Goal: Task Accomplishment & Management: Complete application form

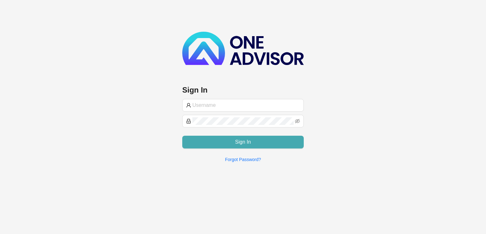
type input "[PERSON_NAME][EMAIL_ADDRESS][DOMAIN_NAME]"
click at [218, 139] on button "Sign In" at bounding box center [243, 141] width 122 height 13
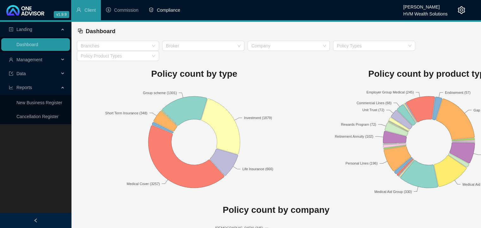
click at [168, 10] on span "Compliance" at bounding box center [168, 10] width 23 height 5
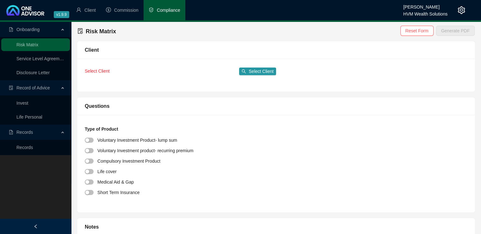
click at [166, 12] on span "Compliance" at bounding box center [168, 10] width 23 height 5
click at [24, 102] on link "Invest" at bounding box center [22, 102] width 12 height 5
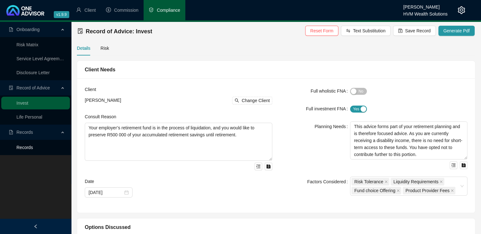
click at [20, 147] on link "Records" at bounding box center [24, 147] width 16 height 5
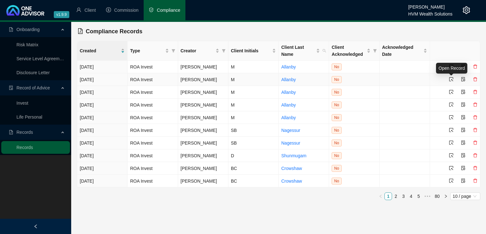
click at [452, 64] on div "Open Record" at bounding box center [451, 68] width 31 height 11
click at [451, 67] on icon "select" at bounding box center [451, 66] width 4 height 4
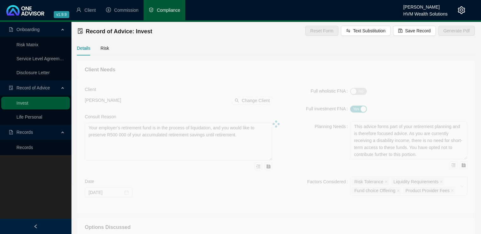
type textarea "The client wishes to invest a lump sum of R50 000 which she has as excess capit…"
type textarea "Client wishes to invest a once-off lumpsum of R50 000 and does not foresee need…"
type textarea "We provided the client with two possible options for investing her excess lump …"
type textarea "The client has elected to proceed with our recommendation and invest her R50 00…"
type textarea "Investec Corporate Cash Manager (CCM) - 32 day notice account"
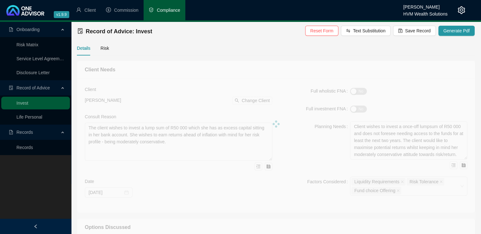
type input "[DATE]"
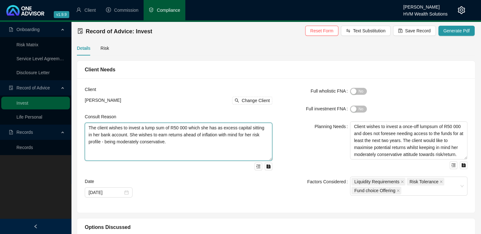
click at [89, 129] on textarea "The client wishes to invest a lump sum of R50 000 which she has as excess capit…" at bounding box center [179, 141] width 188 height 38
drag, startPoint x: 157, startPoint y: 144, endPoint x: 82, endPoint y: 124, distance: 77.4
click at [82, 124] on div "Client Michelle Allanby Change Client Consult Reason The client wishes to inves…" at bounding box center [178, 145] width 195 height 119
click at [199, 134] on textarea "This document serves as a Record of Advice (ROA) regarding your request to allo…" at bounding box center [179, 141] width 188 height 38
drag, startPoint x: 142, startPoint y: 134, endPoint x: 162, endPoint y: 143, distance: 22.1
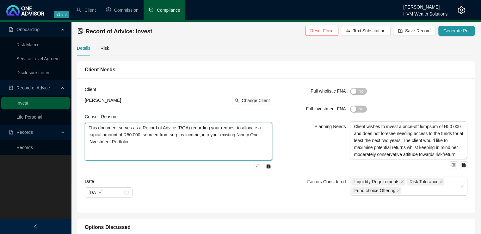
click at [162, 143] on textarea "This document serves as a Record of Advice (ROA) regarding your request to allo…" at bounding box center [179, 141] width 188 height 38
drag, startPoint x: 240, startPoint y: 128, endPoint x: 256, endPoint y: 140, distance: 20.1
click at [256, 140] on textarea "This document serves as a Record of Advice (ROA) regarding your request to allo…" at bounding box center [179, 141] width 188 height 38
drag, startPoint x: 243, startPoint y: 135, endPoint x: 223, endPoint y: 136, distance: 19.6
click at [223, 136] on textarea "This document serves as a Record of Advice (ROA) regarding your request to to i…" at bounding box center [179, 141] width 188 height 38
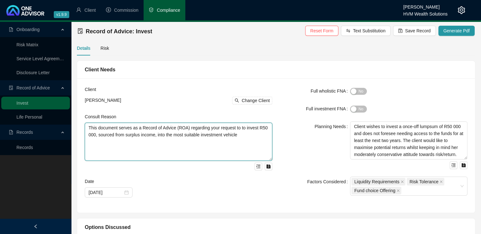
drag, startPoint x: 88, startPoint y: 126, endPoint x: 251, endPoint y: 150, distance: 164.8
click at [251, 150] on textarea "This document serves as a Record of Advice (ROA) regarding your request to to i…" at bounding box center [179, 141] width 188 height 38
paste textarea "in respect of your request to invest R50,000, sourced from surplus income, into…"
type textarea "This document serves as a Record of Advice (ROA) in respect of your request to …"
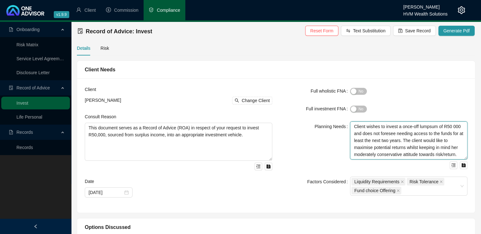
scroll to position [21, 0]
drag, startPoint x: 353, startPoint y: 126, endPoint x: 426, endPoint y: 172, distance: 85.6
click at [426, 172] on form "Full wholistic FNA Yes No Full investment FNA Yes No Planning Needs Client wish…" at bounding box center [374, 140] width 188 height 109
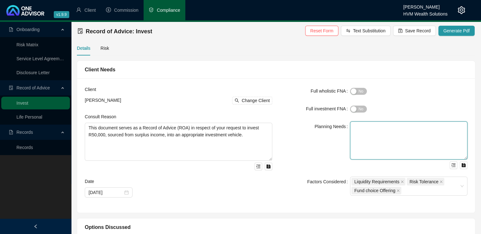
scroll to position [0, 0]
paste textarea "Your risk profile is moderately conservative, and you do not anticipate needing…"
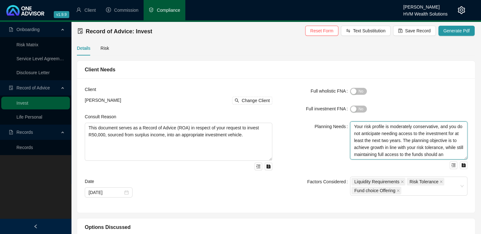
scroll to position [5, 0]
type textarea "Your risk profile is moderately conservative, and you do not anticipate needing…"
click at [354, 108] on div "button" at bounding box center [354, 109] width 6 height 6
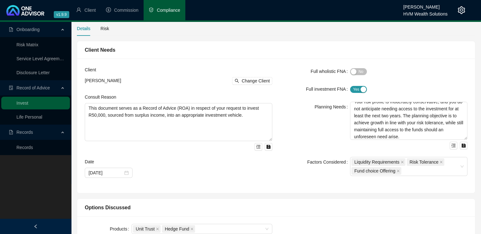
scroll to position [36, 0]
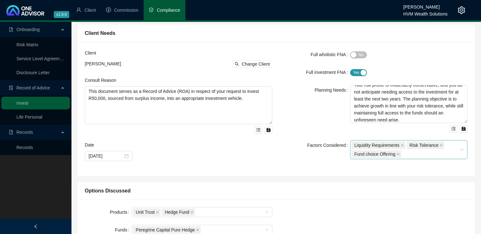
click at [461, 149] on div "Liquidity Requirements Risk Tolerance Fund choice Offering" at bounding box center [408, 149] width 117 height 19
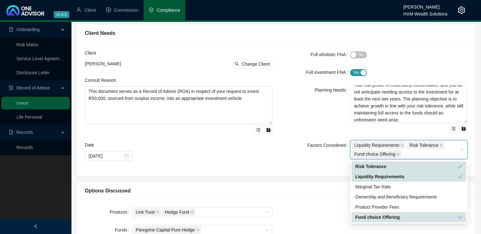
click at [290, 162] on div "Full wholistic FNA Yes No Full investment FNA Yes No Planning Needs Your risk p…" at bounding box center [373, 108] width 195 height 119
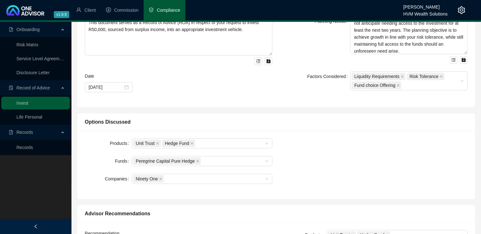
scroll to position [109, 0]
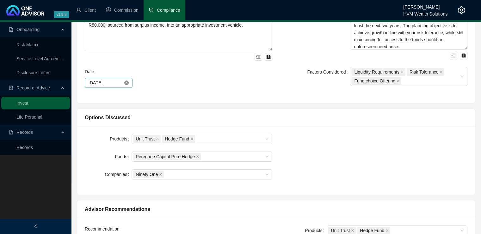
click at [124, 83] on icon "close-circle" at bounding box center [126, 82] width 4 height 4
click at [128, 81] on div at bounding box center [109, 82] width 40 height 7
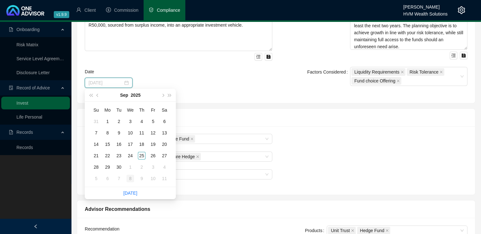
type input "2025-10-08"
click at [129, 193] on link "Today" at bounding box center [130, 192] width 14 height 5
type input "[DATE]"
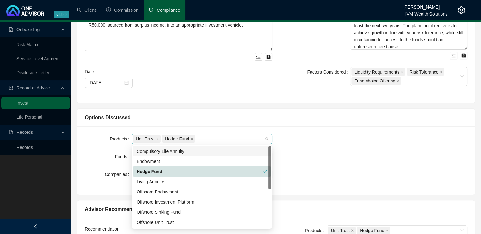
click at [223, 138] on div "Unit Trust Hedge Fund" at bounding box center [199, 138] width 132 height 9
drag, startPoint x: 270, startPoint y: 162, endPoint x: 272, endPoint y: 140, distance: 22.0
click at [272, 124] on body "v1.9.9 Wesley Bowman HVM Wealth Solutions Client Commission Compliance Onboardi…" at bounding box center [240, 8] width 481 height 234
click at [191, 139] on icon "close" at bounding box center [192, 138] width 3 height 3
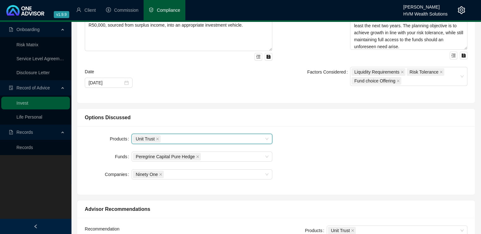
click at [305, 143] on div "Products Unit Trust Unit Trust Funds Peregrine Capital Pure Hedge Companies Nin…" at bounding box center [276, 160] width 390 height 53
click at [204, 174] on div "Ninety One" at bounding box center [199, 174] width 132 height 9
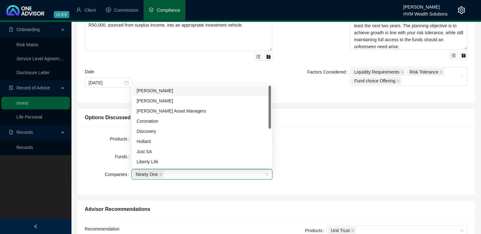
click at [322, 148] on div "Products Unit Trust Funds Peregrine Capital Pure Hedge Companies Ninety One" at bounding box center [276, 160] width 390 height 53
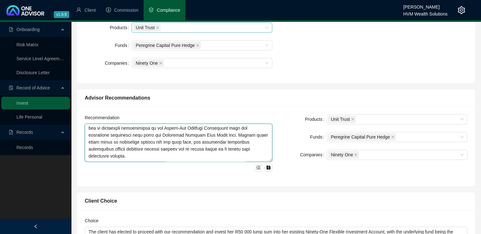
scroll to position [90, 0]
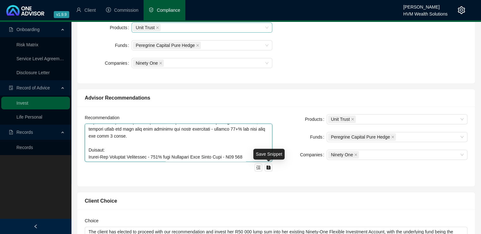
drag, startPoint x: 90, startPoint y: 128, endPoint x: 273, endPoint y: 165, distance: 186.9
click at [273, 165] on div "Recommendation" at bounding box center [178, 146] width 195 height 65
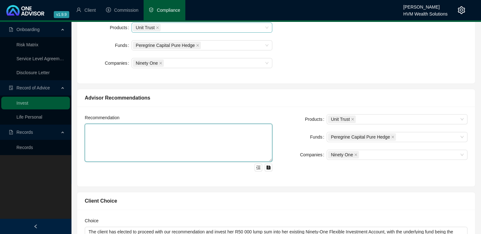
scroll to position [0, 0]
paste textarea "We considered two possible options for investing your excess lump sum of R50,00…"
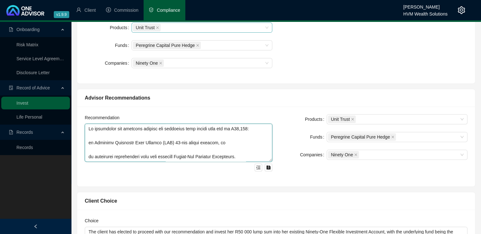
click at [89, 142] on textarea at bounding box center [179, 142] width 188 height 38
click at [89, 154] on textarea at bounding box center [179, 142] width 188 height 38
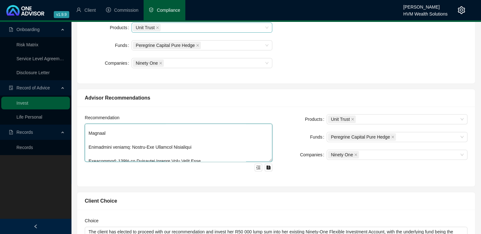
scroll to position [127, 0]
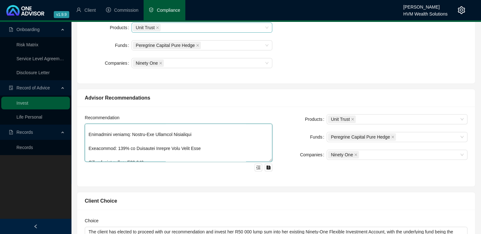
click at [89, 147] on textarea at bounding box center [179, 142] width 188 height 38
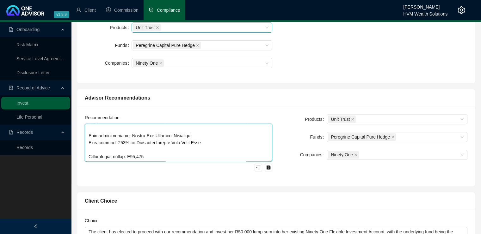
scroll to position [125, 0]
click at [89, 154] on textarea at bounding box center [179, 142] width 188 height 38
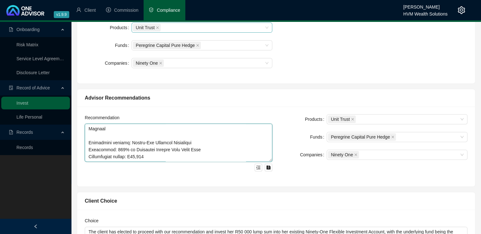
scroll to position [118, 0]
click at [240, 156] on textarea at bounding box center [179, 142] width 188 height 38
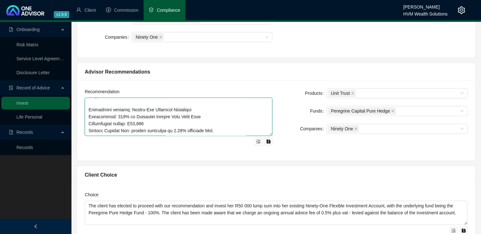
scroll to position [252, 0]
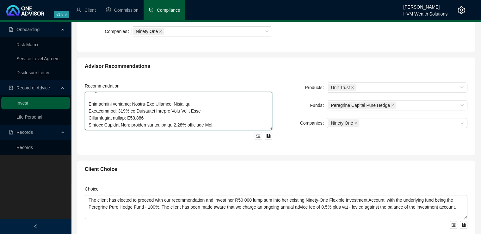
click at [222, 124] on textarea at bounding box center [179, 111] width 188 height 38
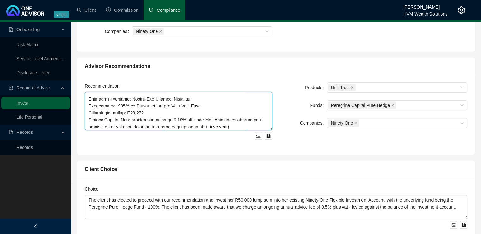
click at [108, 119] on textarea at bounding box center [179, 111] width 188 height 38
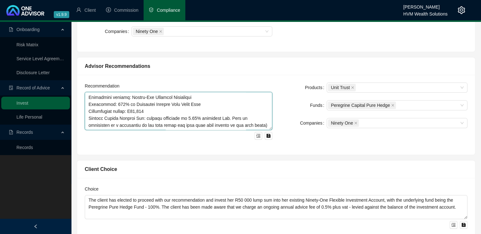
click at [265, 123] on textarea at bounding box center [179, 111] width 188 height 38
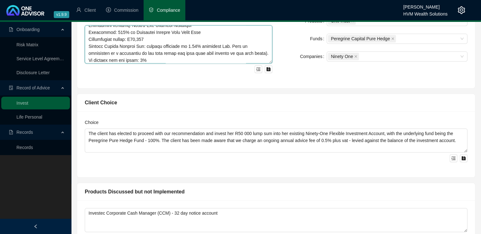
scroll to position [319, 0]
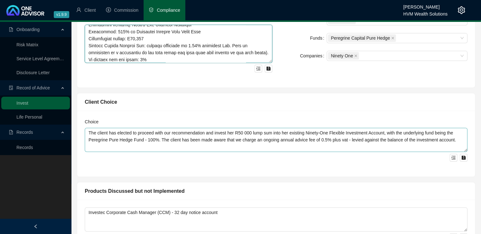
type textarea "We considered two possible options for investing your excess lump sum of R50,00…"
drag, startPoint x: 129, startPoint y: 132, endPoint x: 86, endPoint y: 131, distance: 43.4
click at [86, 131] on textarea "The client has elected to proceed with our recommendation and invest her R50 00…" at bounding box center [276, 140] width 383 height 24
click at [225, 131] on textarea "You have chosen to proceed with our recommendation and invest her R50 000 lump …" at bounding box center [276, 140] width 383 height 24
click at [271, 132] on textarea "You have chosen to proceed with our recommendation and invest R50 000 lump sum …" at bounding box center [276, 140] width 383 height 24
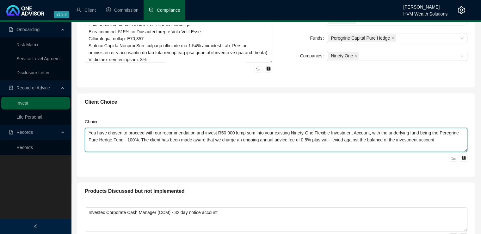
drag, startPoint x: 370, startPoint y: 131, endPoint x: 316, endPoint y: 131, distance: 53.2
click at [316, 131] on textarea "You have chosen to proceed with our recommendation and invest R50 000 lump sum …" at bounding box center [276, 140] width 383 height 24
drag, startPoint x: 87, startPoint y: 132, endPoint x: 437, endPoint y: 149, distance: 350.4
click at [437, 149] on textarea "You have chosen to proceed with our recommendation and invest R50 000 lump sum …" at bounding box center [276, 140] width 383 height 24
type textarea "You have chosen to proceed with our recommendation and invest R50 000 lump sum …"
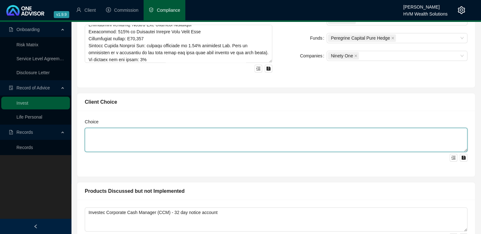
paste textarea "You have chosen to proceed with our recommendation to invest a lump sum of R50,…"
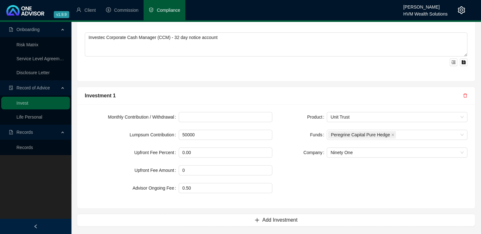
scroll to position [495, 0]
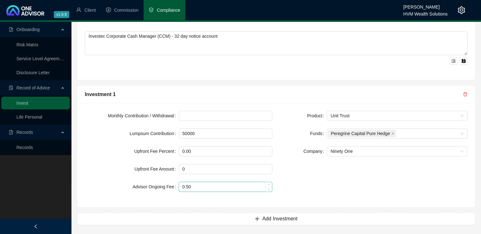
type textarea "You have chosen to proceed with our recommendation to invest a lump sum of R50,…"
click at [199, 183] on input "0.50" at bounding box center [225, 186] width 93 height 9
type input "0.75"
click at [353, 187] on div "Product Unit Trust Funds Peregrine Capital Pure Hedge Company Ninety One" at bounding box center [373, 154] width 195 height 89
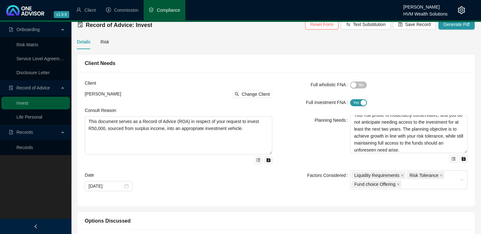
scroll to position [0, 0]
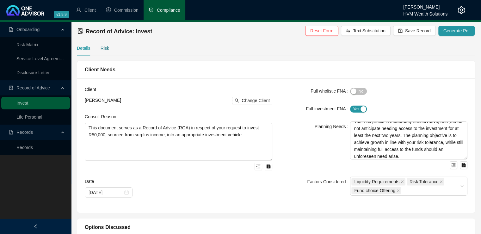
click at [104, 47] on div "Risk" at bounding box center [105, 48] width 9 height 7
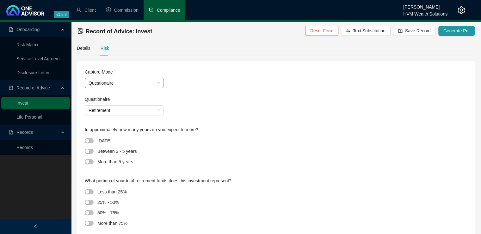
click at [138, 81] on span "Questionaire" at bounding box center [125, 82] width 72 height 9
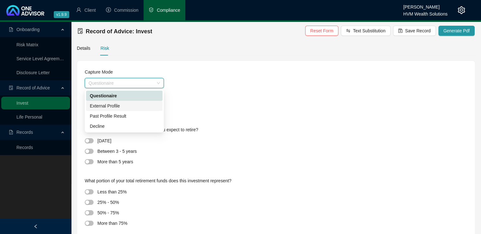
click at [135, 107] on div "External Profile" at bounding box center [124, 105] width 69 height 7
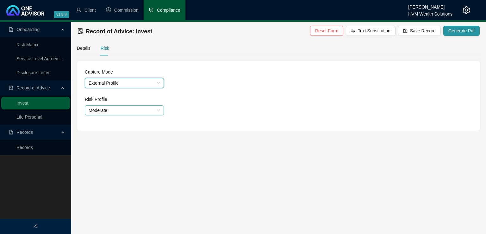
click at [125, 109] on span "Moderate" at bounding box center [125, 109] width 72 height 9
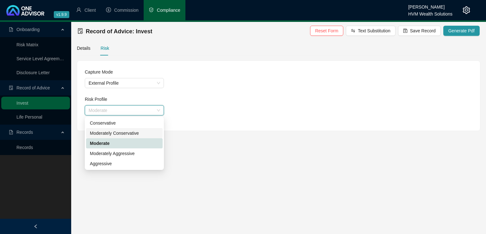
click at [127, 133] on div "Moderately Conservative" at bounding box center [124, 132] width 69 height 7
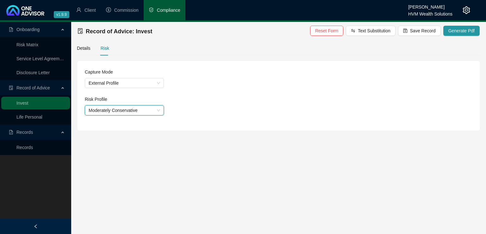
click at [334, 144] on main "Onboarding Risk Matrix Service Level Agreement Disclosure Letter Record of Advi…" at bounding box center [243, 128] width 486 height 212
click at [420, 32] on span "Save Record" at bounding box center [423, 30] width 26 height 7
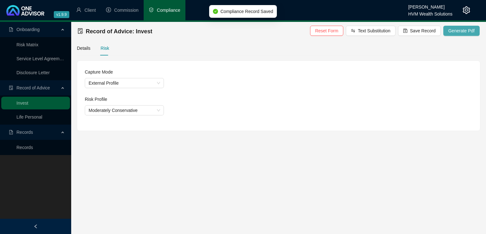
click at [455, 30] on span "Generate Pdf" at bounding box center [461, 30] width 26 height 7
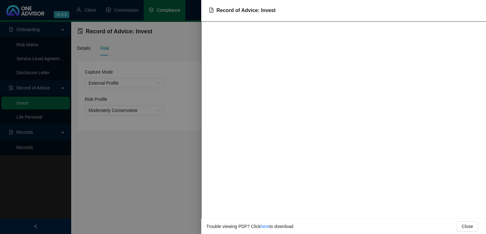
click at [167, 166] on div at bounding box center [243, 117] width 486 height 234
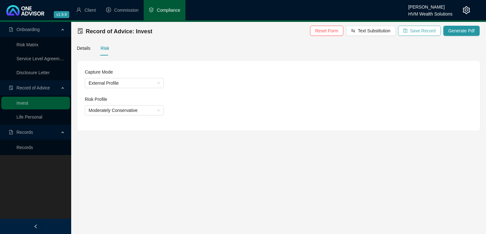
click at [429, 31] on span "Save Record" at bounding box center [423, 30] width 26 height 7
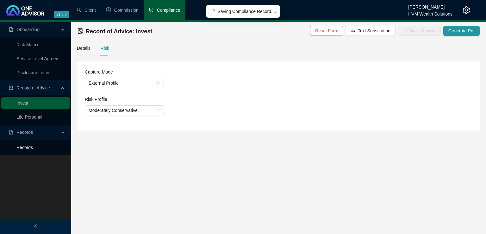
click at [30, 146] on link "Records" at bounding box center [24, 147] width 16 height 5
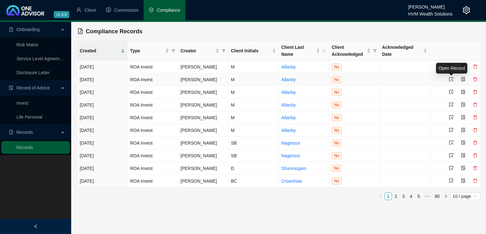
click at [452, 80] on icon "select" at bounding box center [451, 79] width 4 height 4
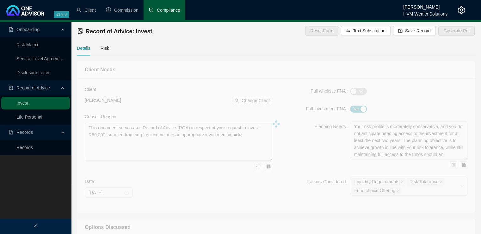
type textarea "The client wishes to invest a lump sum of R50 000 which she has as excess capit…"
type textarea "Client wishes to invest a once-off lumpsum of R50 000 and does not foresee need…"
type textarea "We provided the client with two possible options for investing her excess lump …"
type textarea "The client has elected to proceed with our recommendation and invest her R50 00…"
type input "0.50"
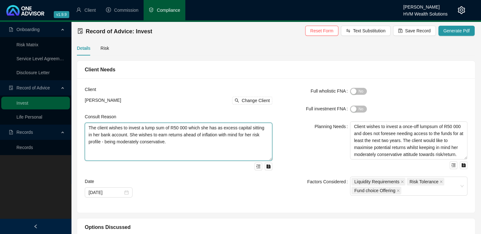
drag, startPoint x: 88, startPoint y: 130, endPoint x: 191, endPoint y: 157, distance: 106.1
click at [192, 157] on textarea "The client wishes to invest a lump sum of R50 000 which she has as excess capit…" at bounding box center [179, 141] width 188 height 38
paste textarea "is document serves as a Record of Advice (ROA) in respect of your request to in…"
type textarea "This document serves as a Record of Advice (ROA) in respect of your request to …"
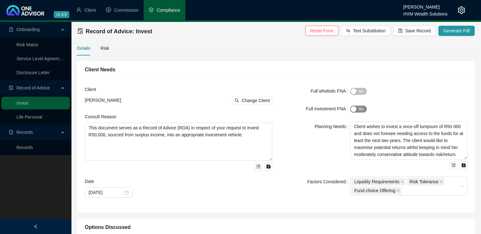
click at [353, 107] on div "button" at bounding box center [354, 109] width 6 height 6
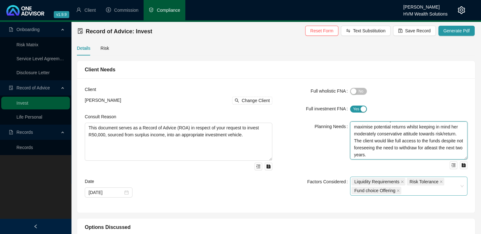
drag, startPoint x: 353, startPoint y: 128, endPoint x: 445, endPoint y: 177, distance: 104.2
click at [445, 177] on form "Full wholistic FNA Yes No Full investment FNA Yes No Planning Needs Client wish…" at bounding box center [374, 140] width 188 height 109
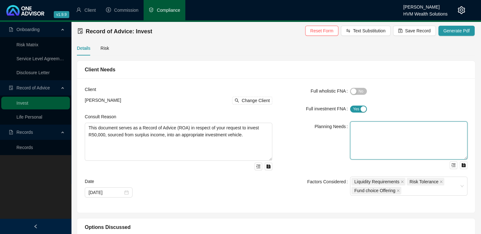
scroll to position [0, 0]
paste textarea "Your risk profile is moderately conservative, and you do not anticipate needing…"
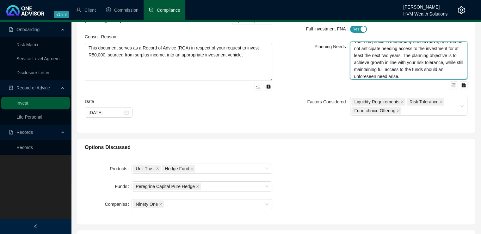
scroll to position [88, 0]
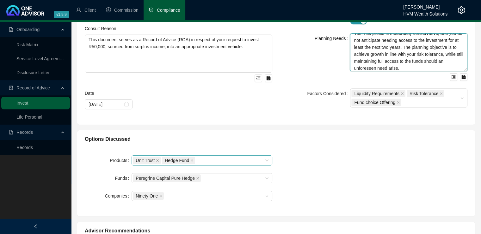
click at [190, 160] on icon "close" at bounding box center [191, 160] width 3 height 3
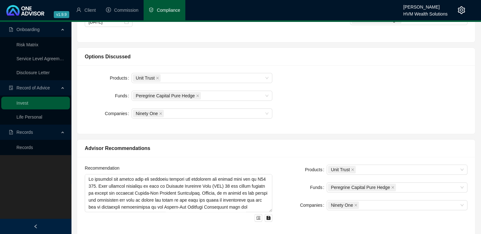
scroll to position [182, 0]
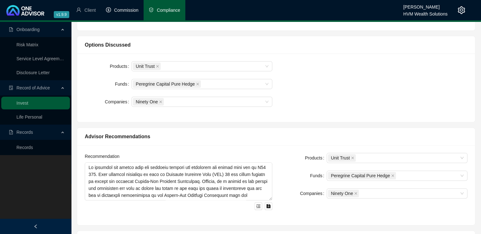
type textarea "Your risk profile is moderately conservative, and you do not anticipate needing…"
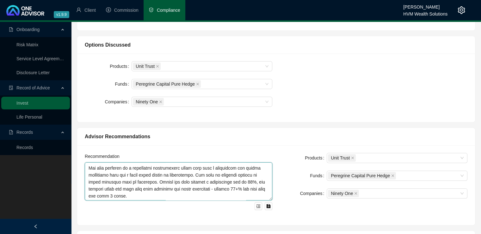
scroll to position [90, 0]
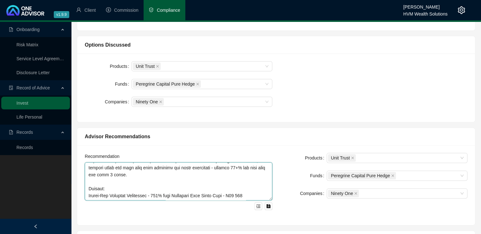
drag, startPoint x: 88, startPoint y: 166, endPoint x: 280, endPoint y: 204, distance: 196.2
click at [280, 204] on div "Recommendation Products Unit Trust Funds Peregrine Capital Pure Hedge Companies…" at bounding box center [276, 185] width 390 height 65
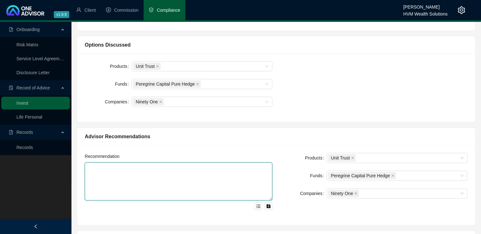
scroll to position [0, 0]
paste textarea "We considered two possible options for investing your excess lump sum of R50,00…"
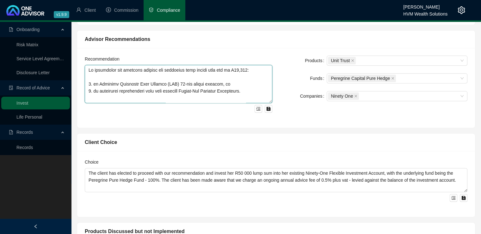
scroll to position [287, 0]
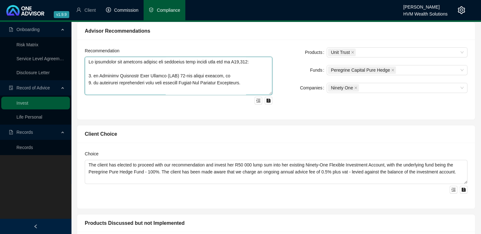
type textarea "We considered two possible options for investing your excess lump sum of R50,00…"
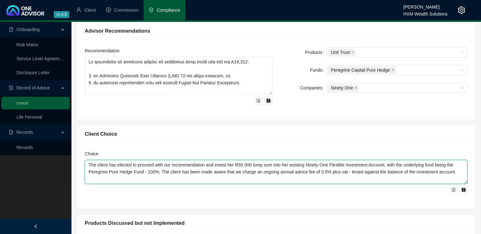
drag, startPoint x: 457, startPoint y: 170, endPoint x: 81, endPoint y: 166, distance: 375.3
click at [81, 166] on div "Choice The client has elected to proceed with our recommendation and invest her…" at bounding box center [276, 175] width 398 height 66
paste textarea "You have chosen to proceed with our recommendation to invest a lump sum of R50,…"
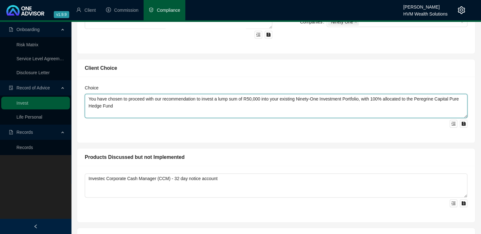
scroll to position [364, 0]
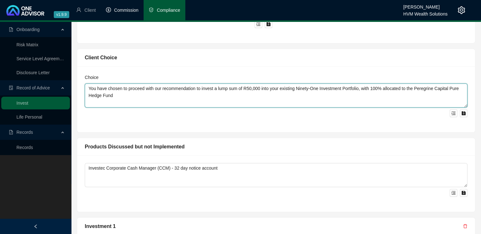
type textarea "You have chosen to proceed with our recommendation to invest a lump sum of R50,…"
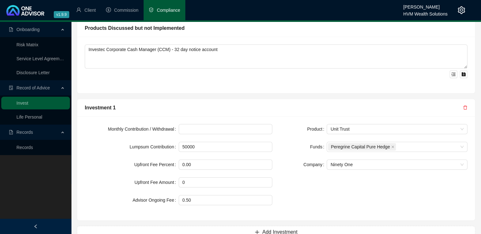
scroll to position [495, 0]
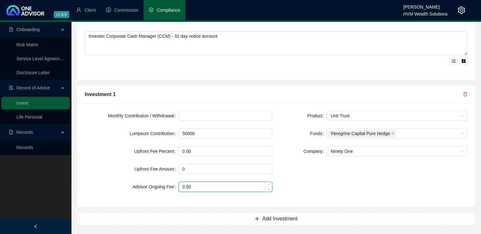
click at [202, 186] on input "0.50" at bounding box center [225, 186] width 93 height 9
type input "0.75"
click at [301, 179] on div "Product Unit Trust Funds Peregrine Capital Pure Hedge Company Ninety One" at bounding box center [373, 154] width 195 height 89
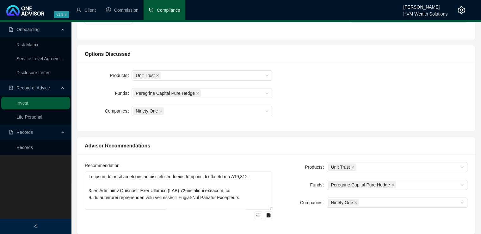
scroll to position [0, 0]
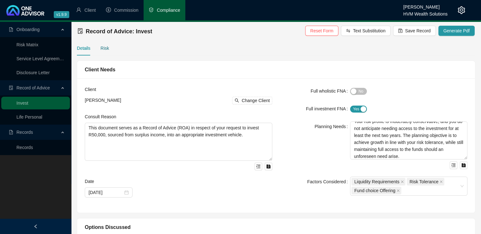
click at [101, 51] on div "Risk" at bounding box center [105, 48] width 9 height 7
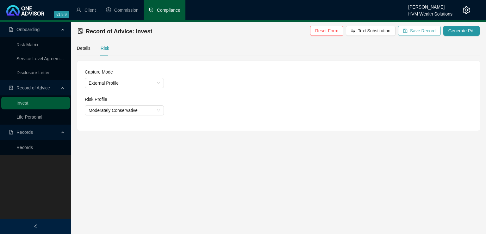
click at [417, 29] on span "Save Record" at bounding box center [423, 30] width 26 height 7
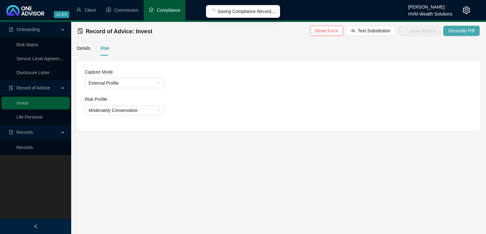
click at [464, 29] on span "Generate Pdf" at bounding box center [461, 30] width 26 height 7
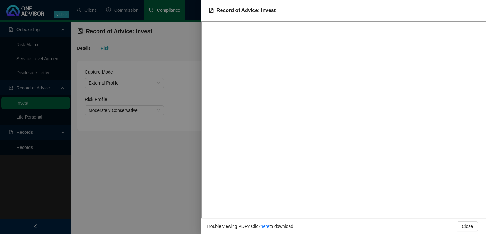
click at [141, 193] on div at bounding box center [243, 117] width 486 height 234
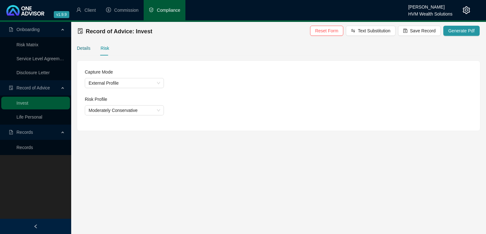
click at [80, 47] on div "Details" at bounding box center [84, 48] width 14 height 7
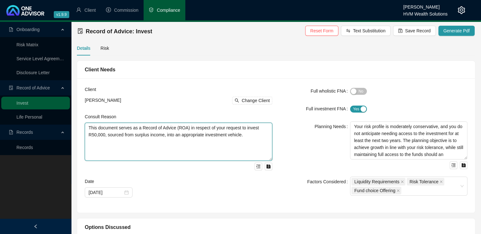
drag, startPoint x: 248, startPoint y: 135, endPoint x: 73, endPoint y: 124, distance: 175.3
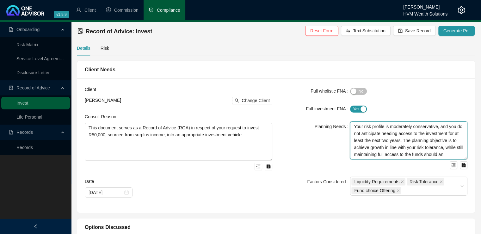
scroll to position [7, 0]
drag, startPoint x: 354, startPoint y: 126, endPoint x: 434, endPoint y: 170, distance: 90.9
click at [434, 170] on form "Full wholistic FNA Yes No Full investment FNA Yes No Planning Needs Your risk p…" at bounding box center [374, 140] width 188 height 109
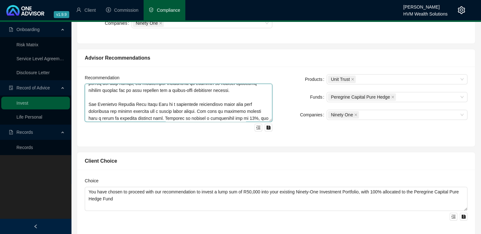
scroll to position [139, 0]
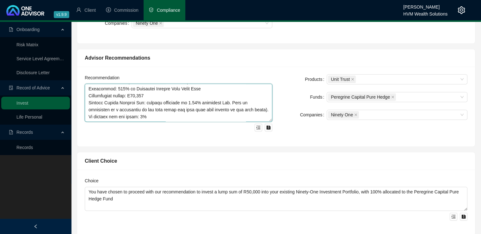
drag, startPoint x: 88, startPoint y: 88, endPoint x: 206, endPoint y: 139, distance: 128.4
click at [206, 139] on div "Recommendation Products Unit Trust Funds Peregrine Capital Pure Hedge Companies…" at bounding box center [276, 106] width 398 height 80
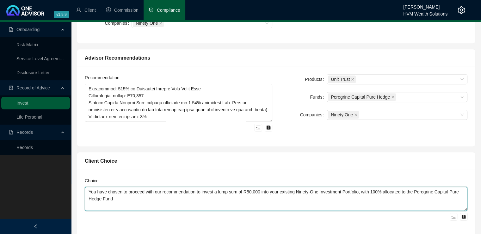
drag, startPoint x: 87, startPoint y: 191, endPoint x: 120, endPoint y: 202, distance: 34.8
click at [120, 202] on textarea "You have chosen to proceed with our recommendation to invest a lump sum of R50,…" at bounding box center [276, 198] width 383 height 24
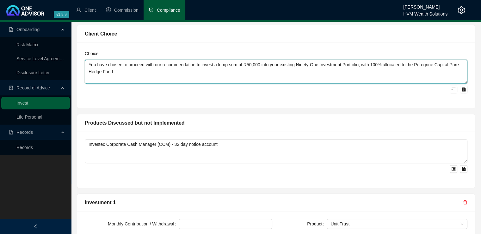
scroll to position [392, 0]
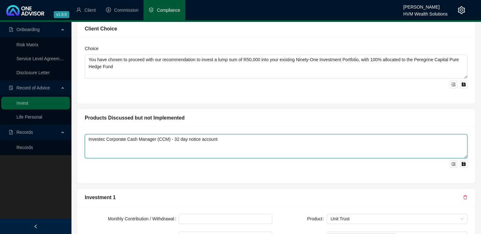
drag, startPoint x: 226, startPoint y: 138, endPoint x: 78, endPoint y: 140, distance: 148.1
click at [78, 140] on div "Investec Corporate Cash Manager (CCM) - 32 day notice account" at bounding box center [276, 154] width 398 height 56
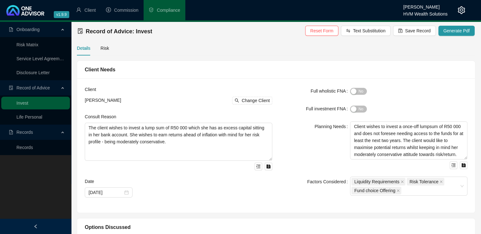
click at [23, 146] on link "Records" at bounding box center [24, 147] width 16 height 5
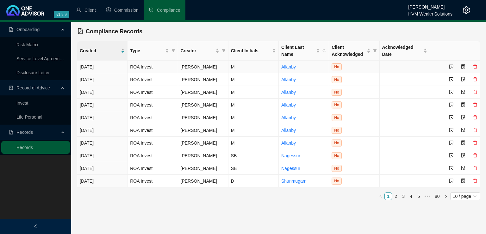
click at [451, 67] on icon "select" at bounding box center [451, 66] width 4 height 4
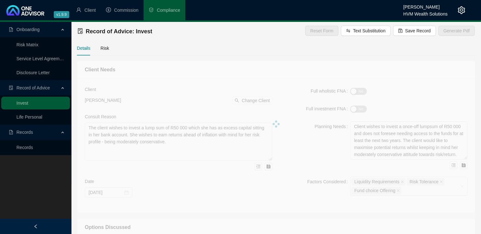
type textarea "This document serves as a Record of Advice (ROA) in respect of your request to …"
type textarea "Your risk profile is moderately conservative, and you do not anticipate needing…"
type textarea "We considered two possible options for investing your excess lump sum of R50,00…"
type textarea "You have chosen to proceed with our recommendation to invest a lump sum of R50,…"
type input "0.75"
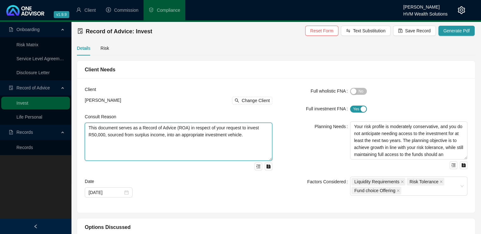
drag, startPoint x: 89, startPoint y: 126, endPoint x: 254, endPoint y: 139, distance: 165.0
click at [254, 139] on textarea "This document serves as a Record of Advice (ROA) in respect of your request to …" at bounding box center [179, 141] width 188 height 38
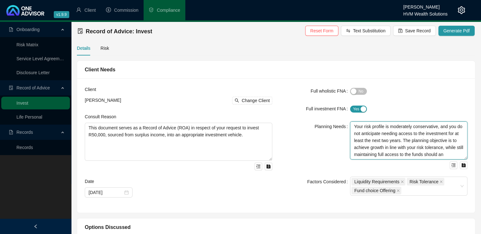
scroll to position [7, 0]
drag, startPoint x: 353, startPoint y: 126, endPoint x: 444, endPoint y: 167, distance: 100.5
click at [444, 167] on div "Your risk profile is moderately conservative, and you do not anticipate needing…" at bounding box center [408, 144] width 117 height 47
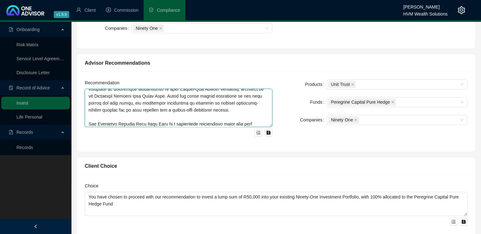
scroll to position [139, 0]
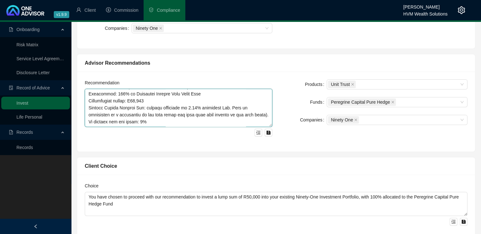
drag, startPoint x: 86, startPoint y: 95, endPoint x: 214, endPoint y: 143, distance: 136.6
click at [214, 143] on div "Recommendation Products Unit Trust Funds Peregrine Capital Pure Hedge Companies…" at bounding box center [276, 112] width 398 height 80
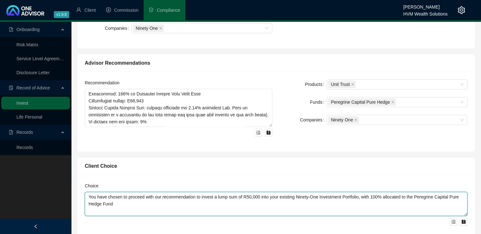
drag, startPoint x: 130, startPoint y: 205, endPoint x: 90, endPoint y: 198, distance: 40.6
click at [84, 194] on div "Choice You have chosen to proceed with our recommendation to invest a lump sum …" at bounding box center [276, 207] width 398 height 66
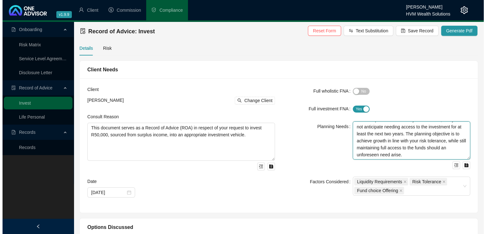
scroll to position [0, 0]
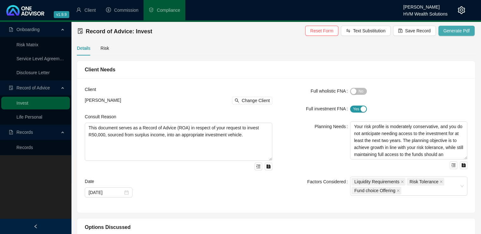
click at [456, 31] on span "Generate Pdf" at bounding box center [457, 30] width 26 height 7
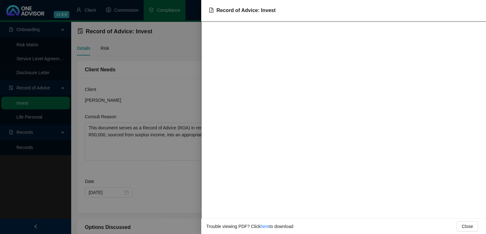
click at [181, 91] on div at bounding box center [243, 117] width 486 height 234
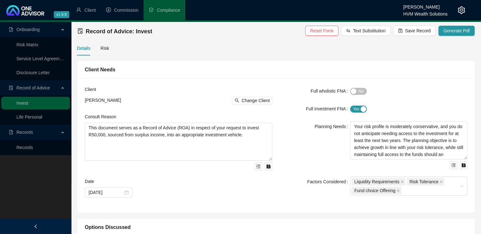
click at [462, 11] on icon "setting" at bounding box center [461, 10] width 7 height 8
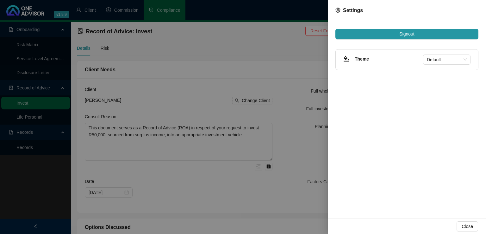
click at [312, 58] on div at bounding box center [243, 117] width 486 height 234
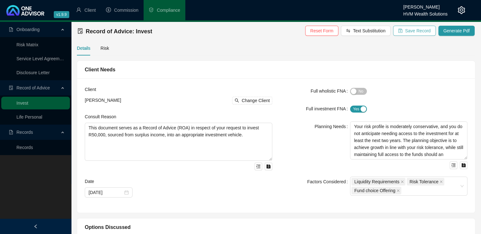
click at [418, 32] on span "Save Record" at bounding box center [418, 30] width 26 height 7
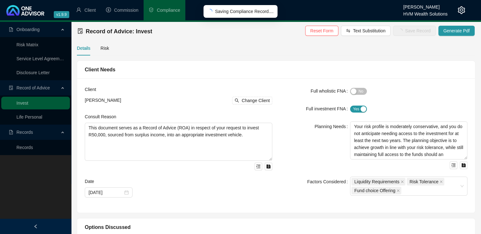
click at [463, 9] on icon "setting" at bounding box center [462, 10] width 8 height 8
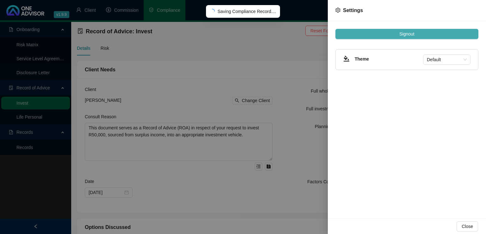
click at [416, 31] on button "Signout" at bounding box center [406, 34] width 143 height 10
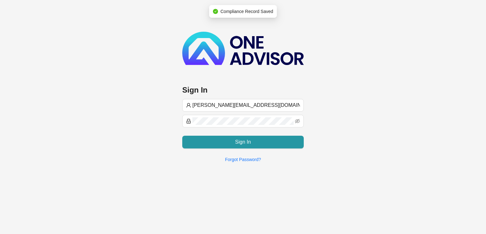
drag, startPoint x: 251, startPoint y: 104, endPoint x: 172, endPoint y: 101, distance: 79.8
click at [172, 101] on div "Sign In [PERSON_NAME][EMAIL_ADDRESS][DOMAIN_NAME] Sign In Forgot Password?" at bounding box center [243, 83] width 486 height 167
type input "[PERSON_NAME][EMAIL_ADDRESS][DOMAIN_NAME]"
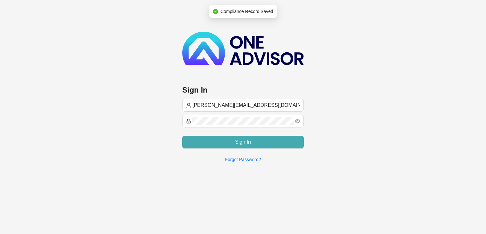
click at [219, 144] on button "Sign In" at bounding box center [243, 141] width 122 height 13
